Goal: Check status: Check status

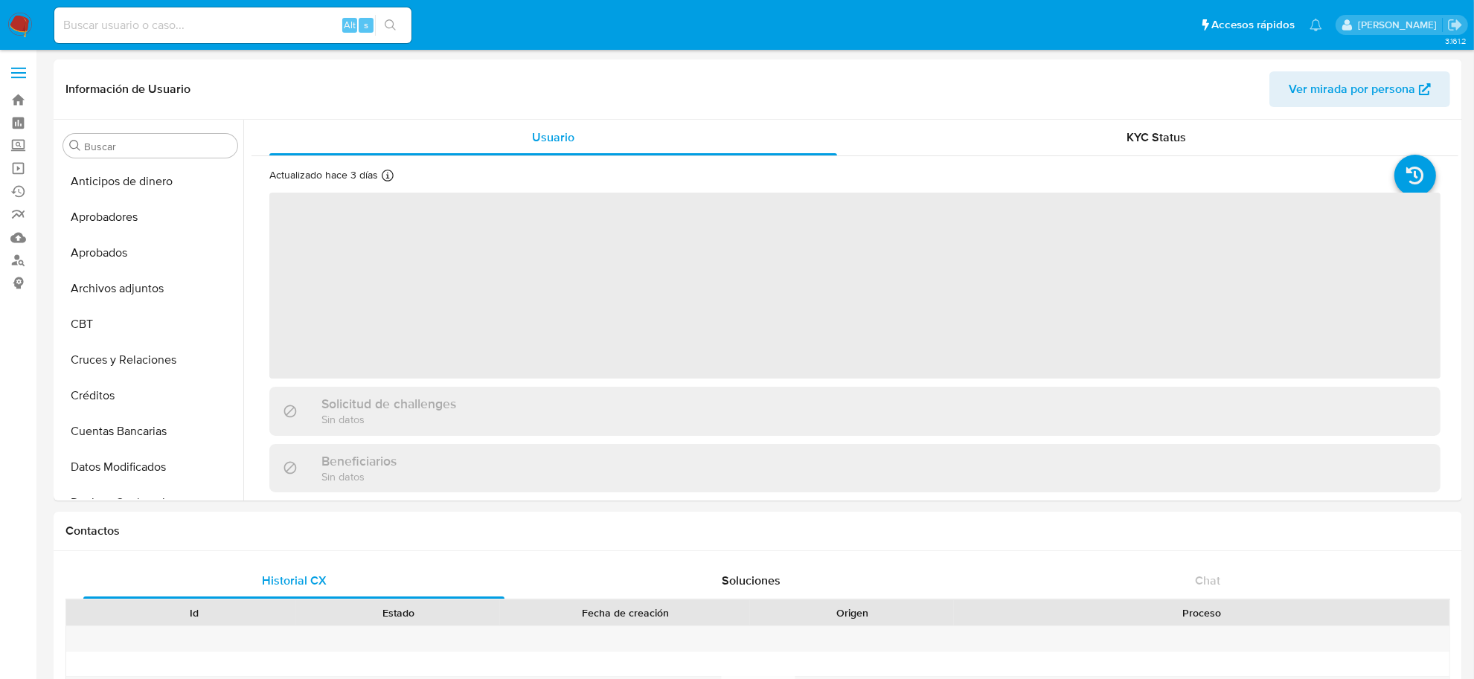
scroll to position [700, 0]
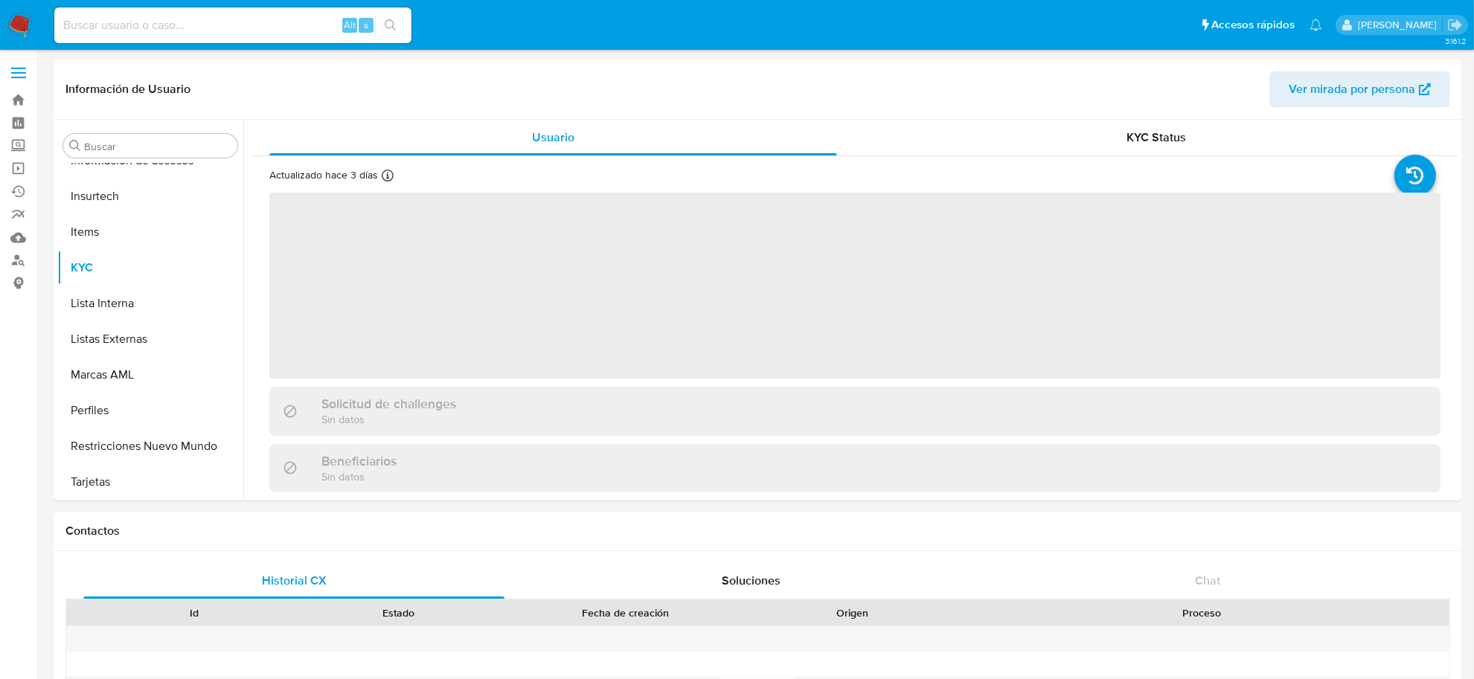
select select "10"
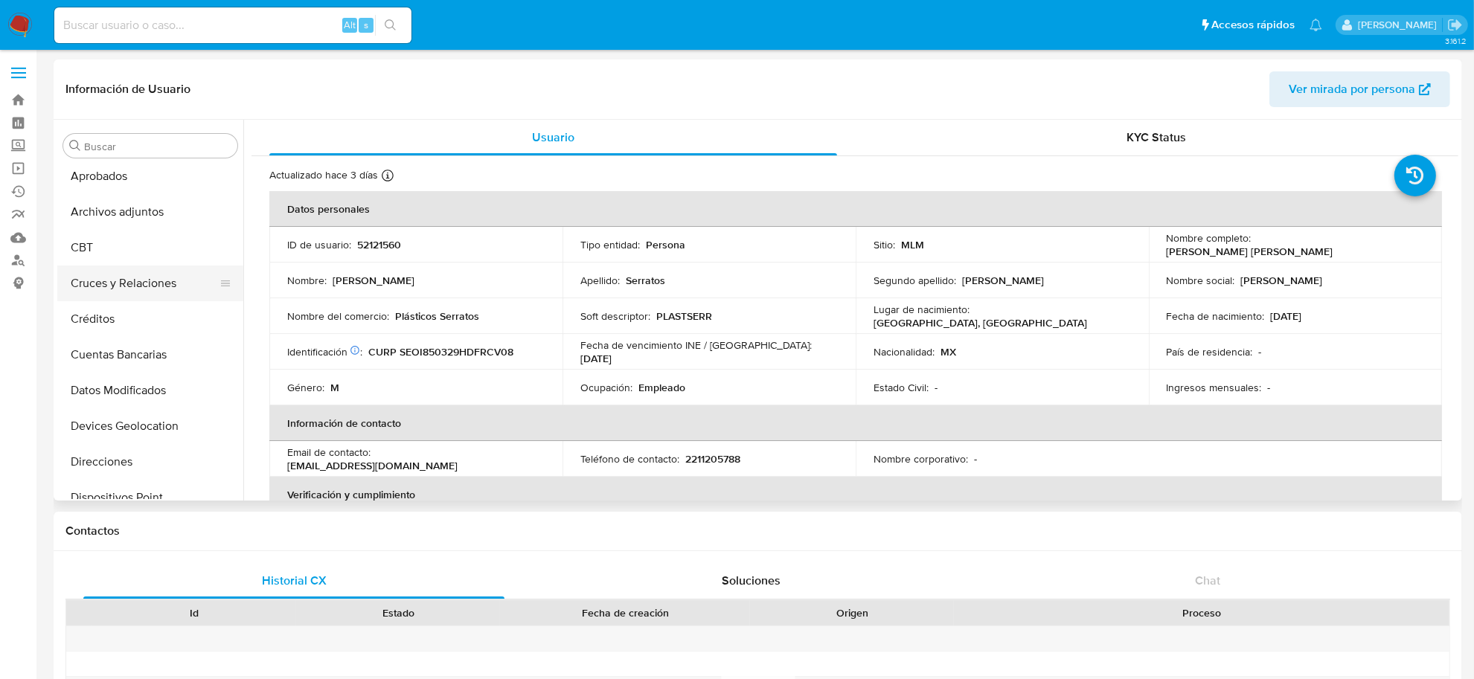
scroll to position [48, 0]
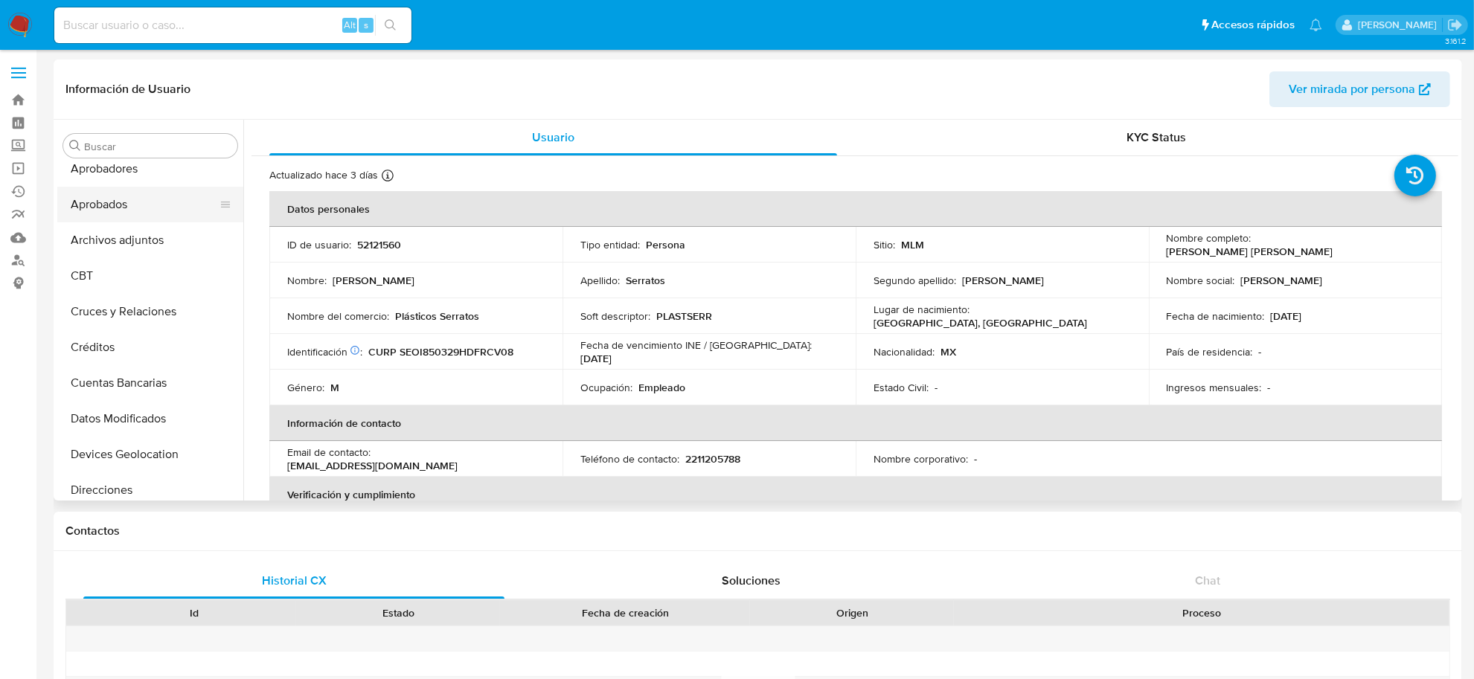
click at [117, 207] on button "Aprobados" at bounding box center [144, 205] width 174 height 36
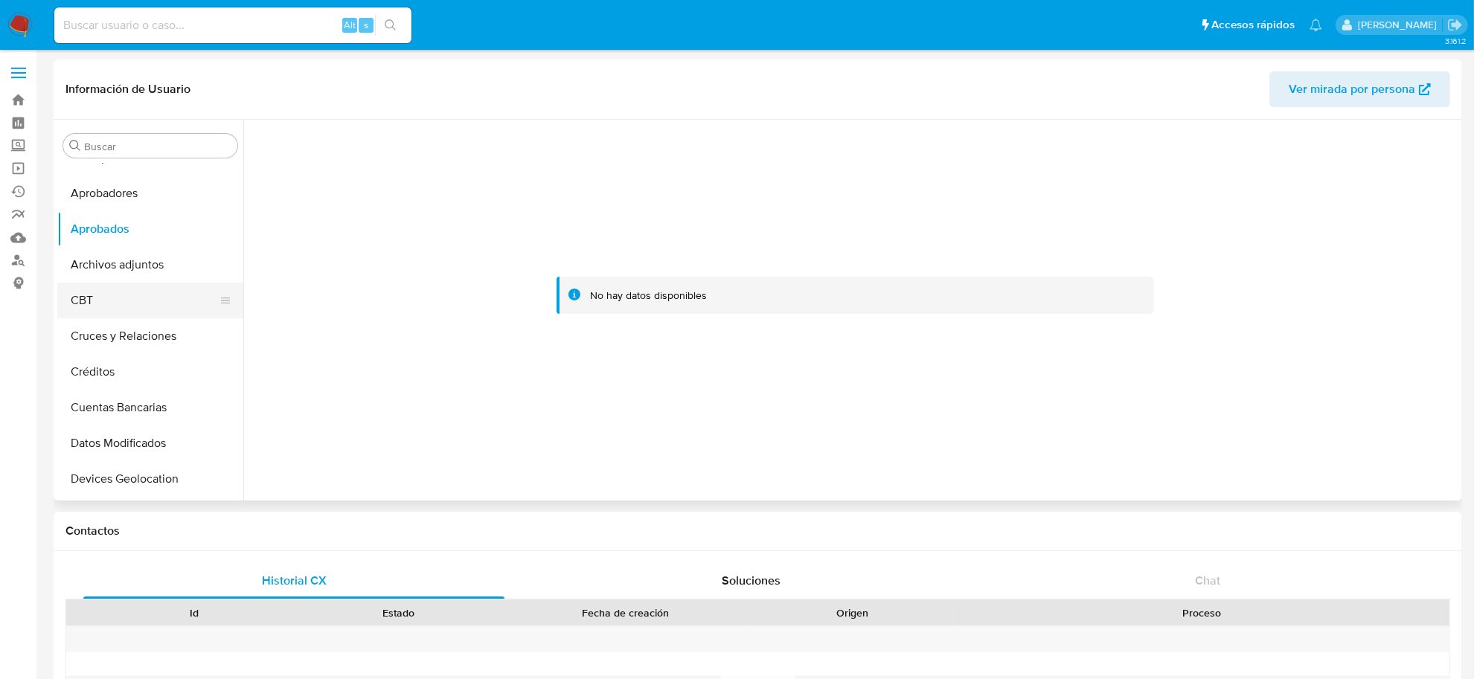
scroll to position [0, 0]
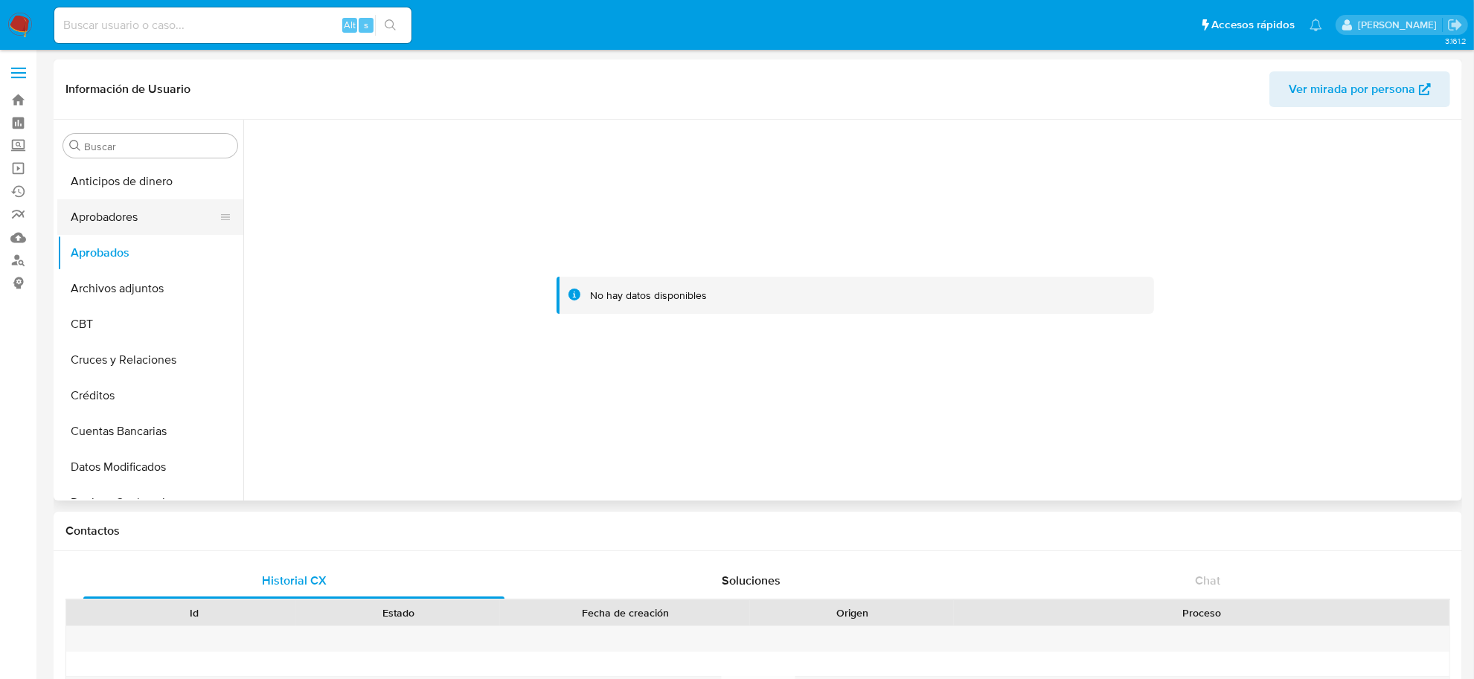
click at [114, 212] on button "Aprobadores" at bounding box center [144, 217] width 174 height 36
click at [119, 301] on button "Archivos adjuntos" at bounding box center [144, 289] width 174 height 36
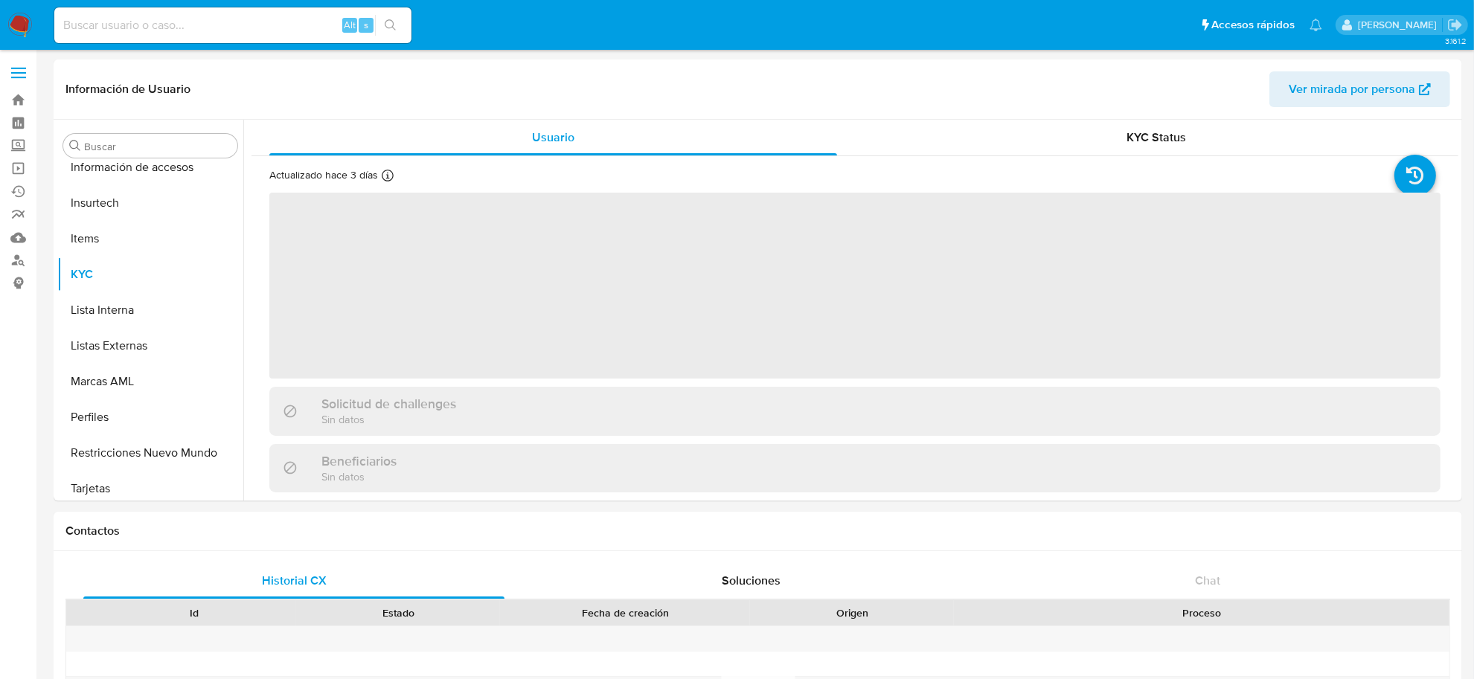
scroll to position [700, 0]
select select "10"
